Goal: Task Accomplishment & Management: Use online tool/utility

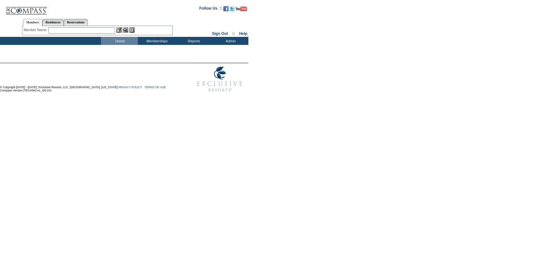
click at [66, 29] on input "text" at bounding box center [81, 30] width 67 height 6
paste input "tadkin@alliant.com"
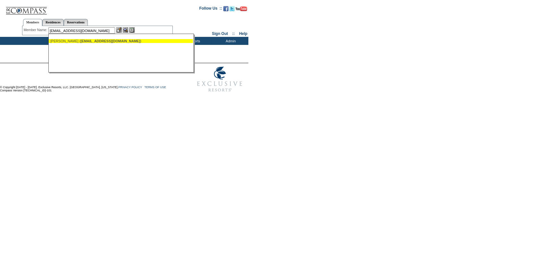
click at [81, 42] on span "tadkin@alliant.com" at bounding box center [110, 41] width 60 height 4
type input "Adkin, Tom (tadkin@alliant.com)"
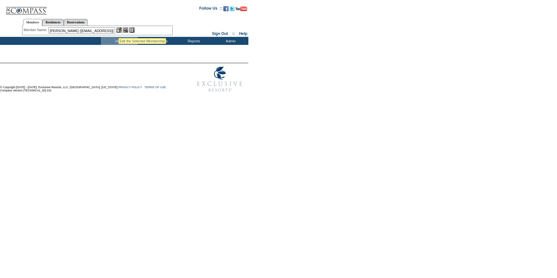
click at [119, 30] on img at bounding box center [118, 29] width 5 height 5
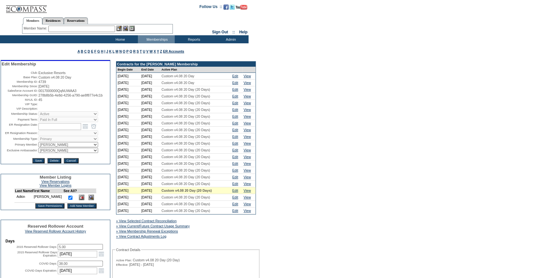
click at [52, 30] on input "text" at bounding box center [81, 29] width 67 height 6
paste input "[EMAIL_ADDRESS][DOMAIN_NAME]"
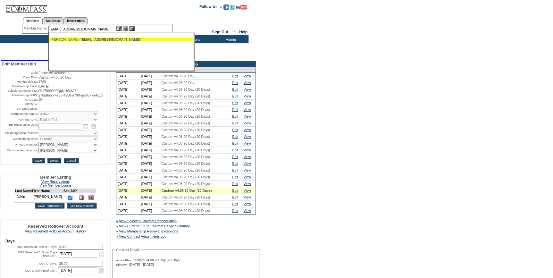
click at [93, 39] on span "[EMAIL_ADDRESS][DOMAIN_NAME]" at bounding box center [110, 39] width 60 height 4
type input "[PERSON_NAME] ([EMAIL_ADDRESS][DOMAIN_NAME])"
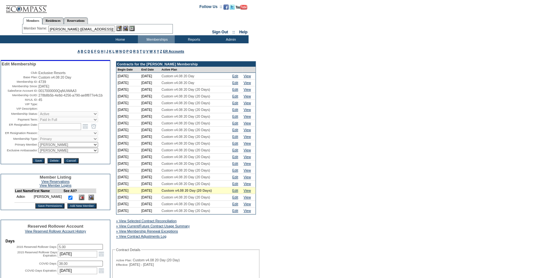
click at [120, 27] on img at bounding box center [118, 28] width 5 height 5
